Goal: Information Seeking & Learning: Learn about a topic

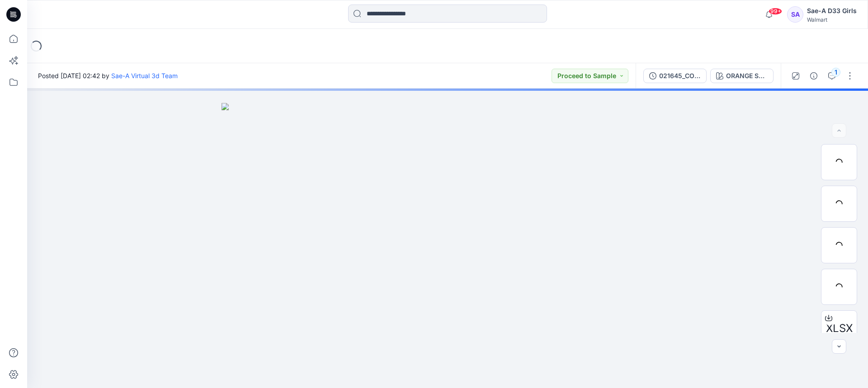
click at [9, 12] on icon at bounding box center [13, 14] width 14 height 14
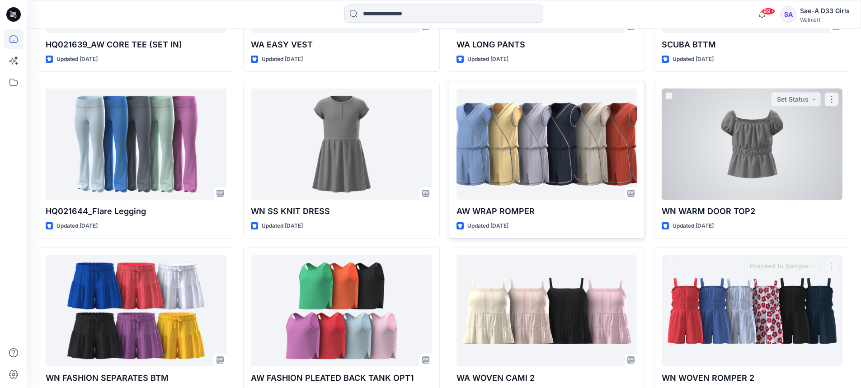
scroll to position [1415, 0]
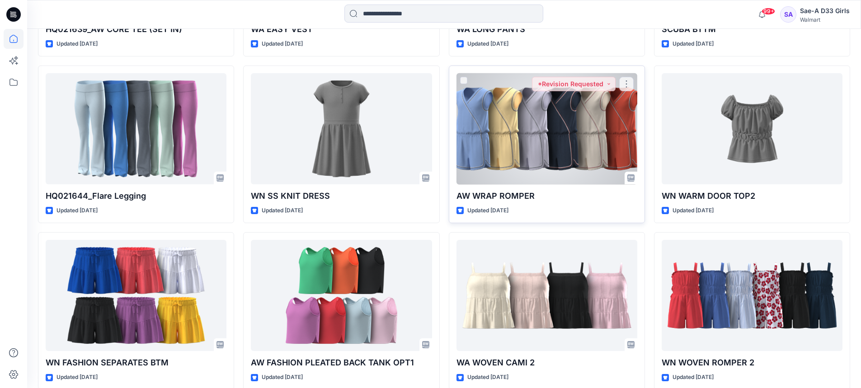
click at [545, 128] on div at bounding box center [546, 129] width 181 height 112
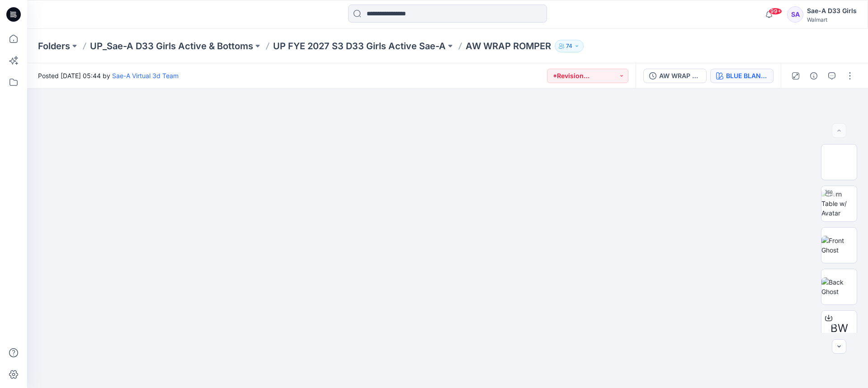
click at [756, 76] on div "BLUE BLANKET" at bounding box center [747, 76] width 42 height 10
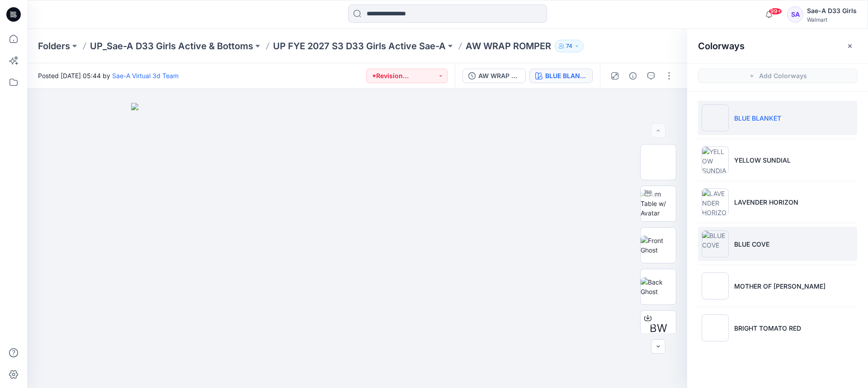
click at [781, 245] on li "BLUE COVE" at bounding box center [777, 244] width 159 height 34
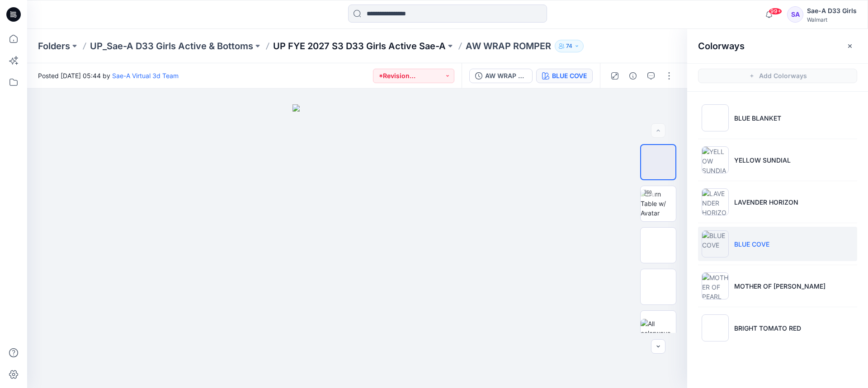
click at [431, 47] on p "UP FYE 2027 S3 D33 Girls Active Sae-A" at bounding box center [359, 46] width 173 height 13
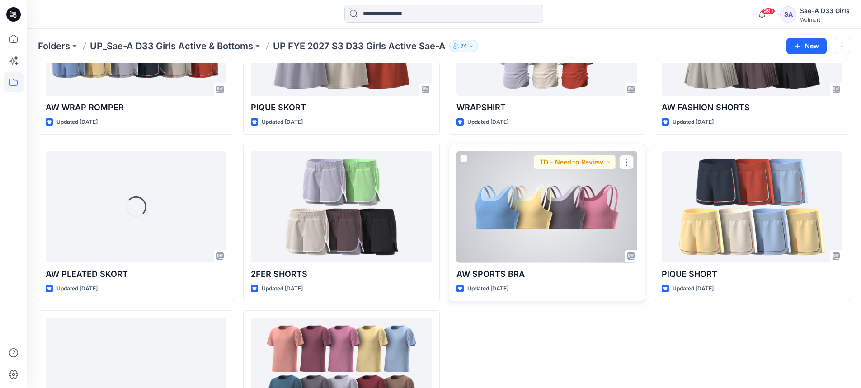
scroll to position [474, 0]
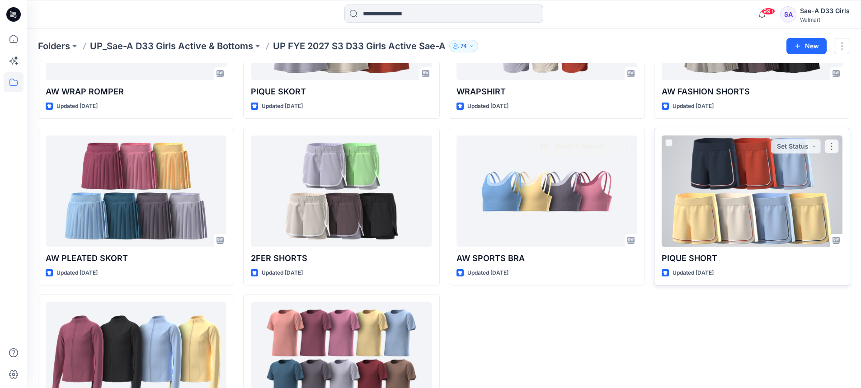
click at [751, 193] on div at bounding box center [752, 192] width 181 height 112
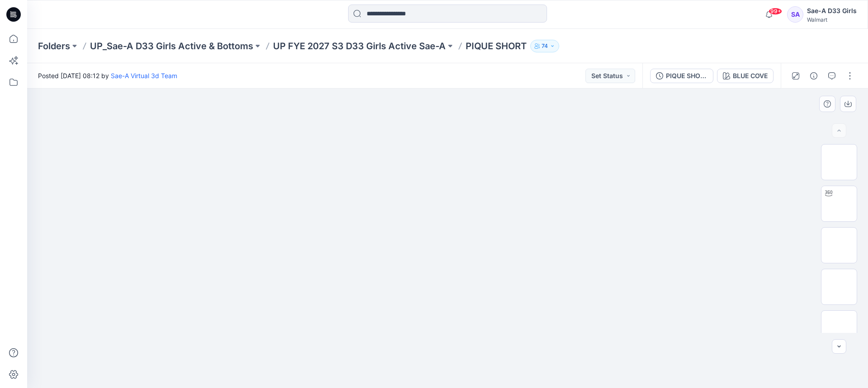
click at [460, 103] on img at bounding box center [447, 103] width 452 height 0
click at [828, 165] on img at bounding box center [838, 162] width 35 height 28
click at [406, 44] on p "UP FYE 2027 S3 D33 Girls Active Sae-A" at bounding box center [359, 46] width 173 height 13
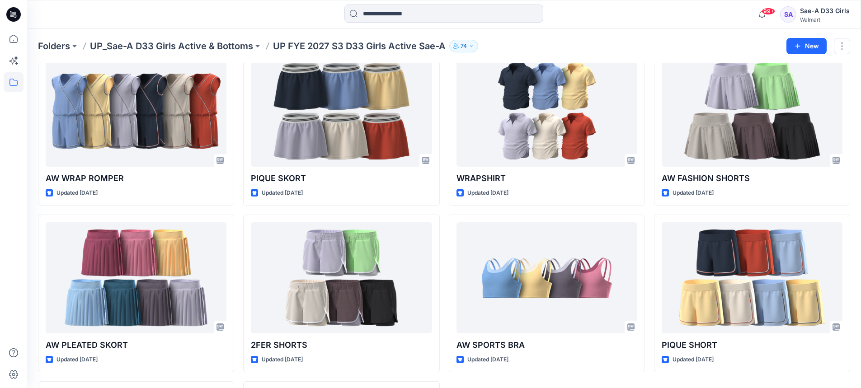
scroll to position [226, 0]
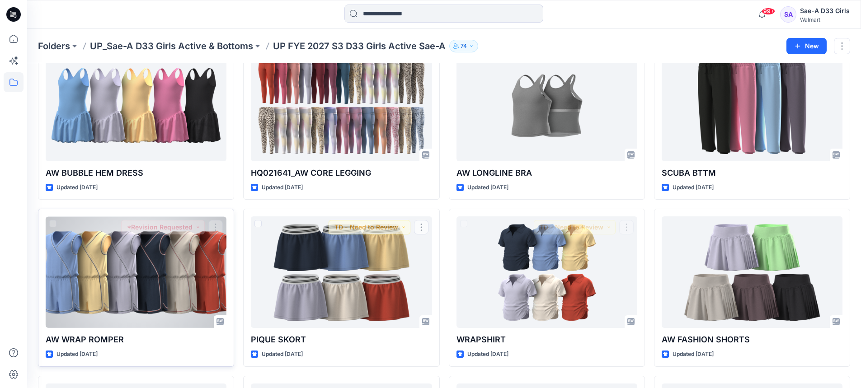
click at [163, 323] on div at bounding box center [136, 272] width 181 height 112
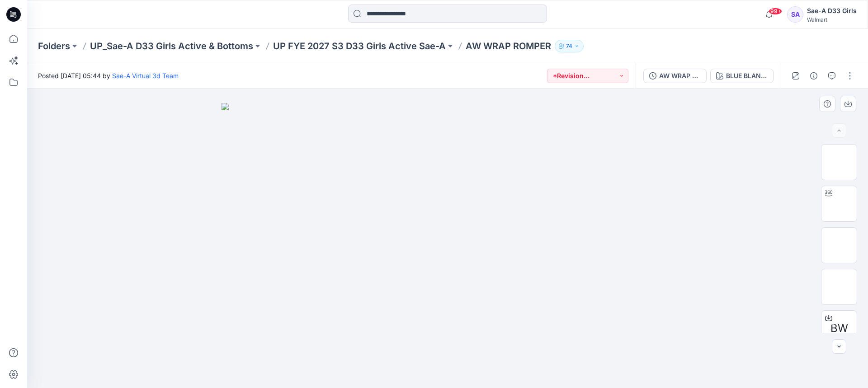
click at [455, 215] on img at bounding box center [447, 246] width 452 height 286
click at [727, 84] on div "AW WRAP ROMPER_REV1_FULL COLORWAYS BLUE BLANKET" at bounding box center [707, 75] width 145 height 25
click at [732, 76] on div "BLUE BLANKET" at bounding box center [747, 76] width 42 height 10
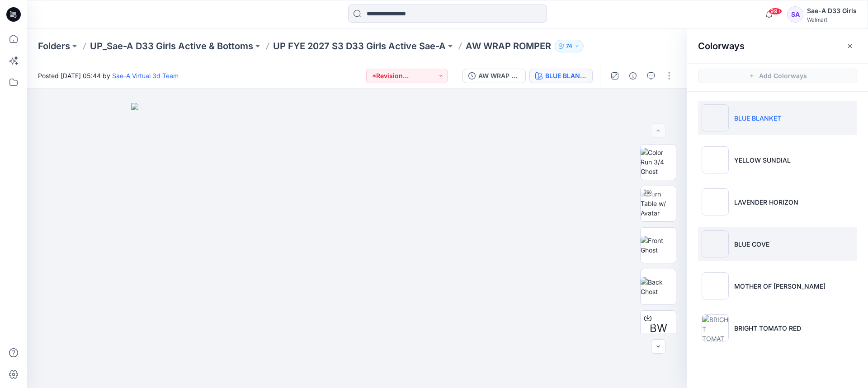
click at [757, 244] on p "BLUE COVE" at bounding box center [751, 244] width 35 height 9
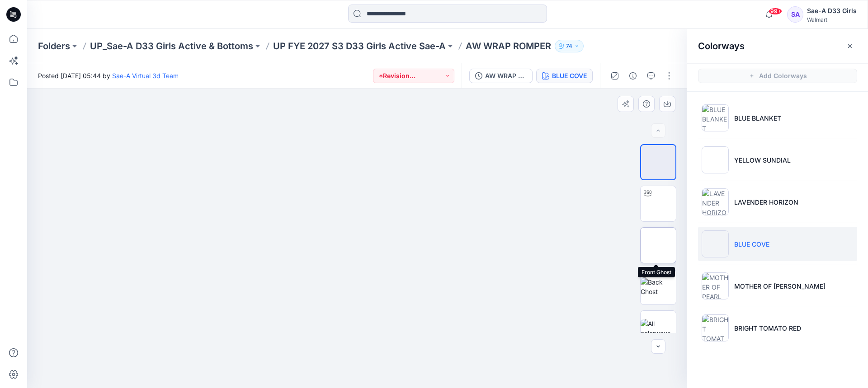
click at [658, 245] on img at bounding box center [658, 245] width 0 height 0
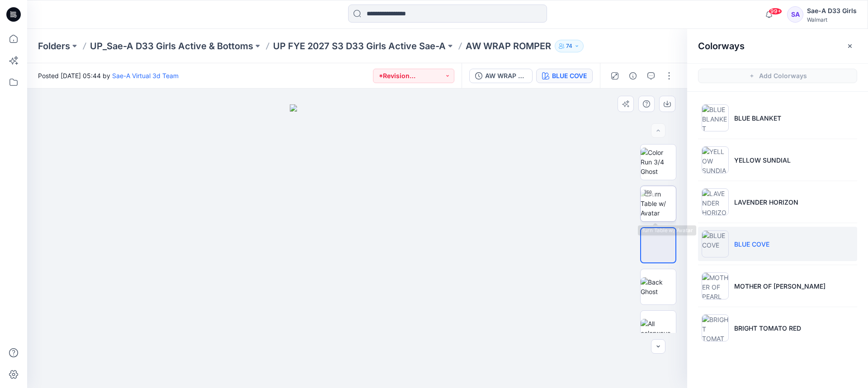
click at [662, 198] on img at bounding box center [657, 203] width 35 height 28
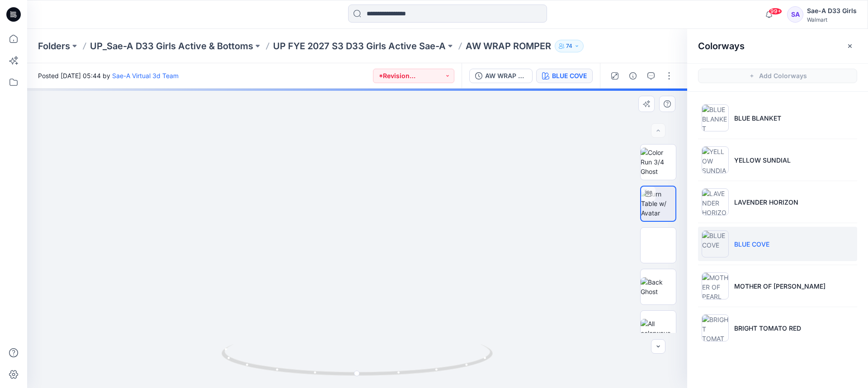
drag, startPoint x: 354, startPoint y: 162, endPoint x: 368, endPoint y: 298, distance: 137.3
drag, startPoint x: 437, startPoint y: 334, endPoint x: 415, endPoint y: 220, distance: 116.4
